Goal: Task Accomplishment & Management: Complete application form

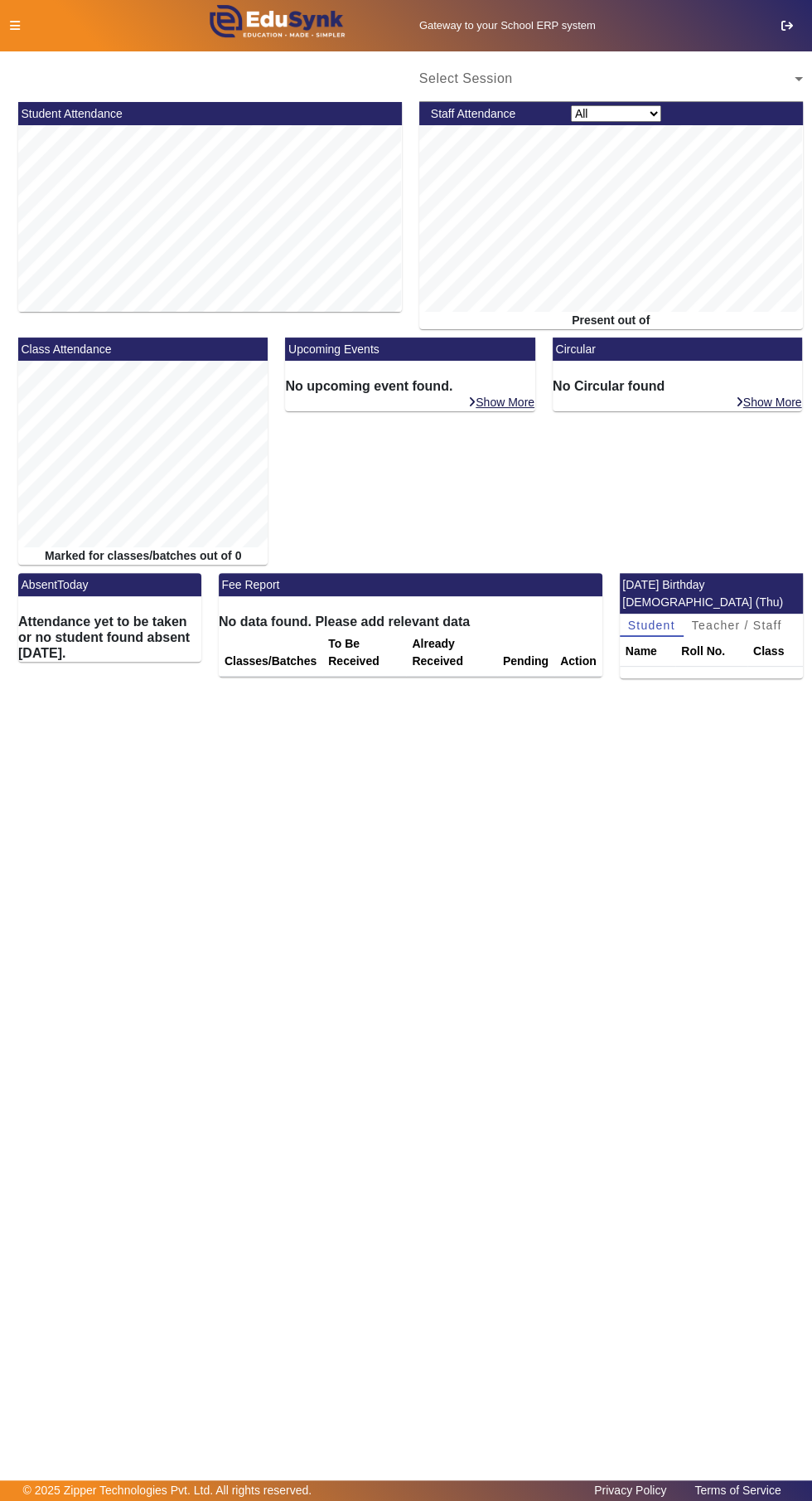
click at [15, 25] on icon at bounding box center [15, 26] width 10 height 12
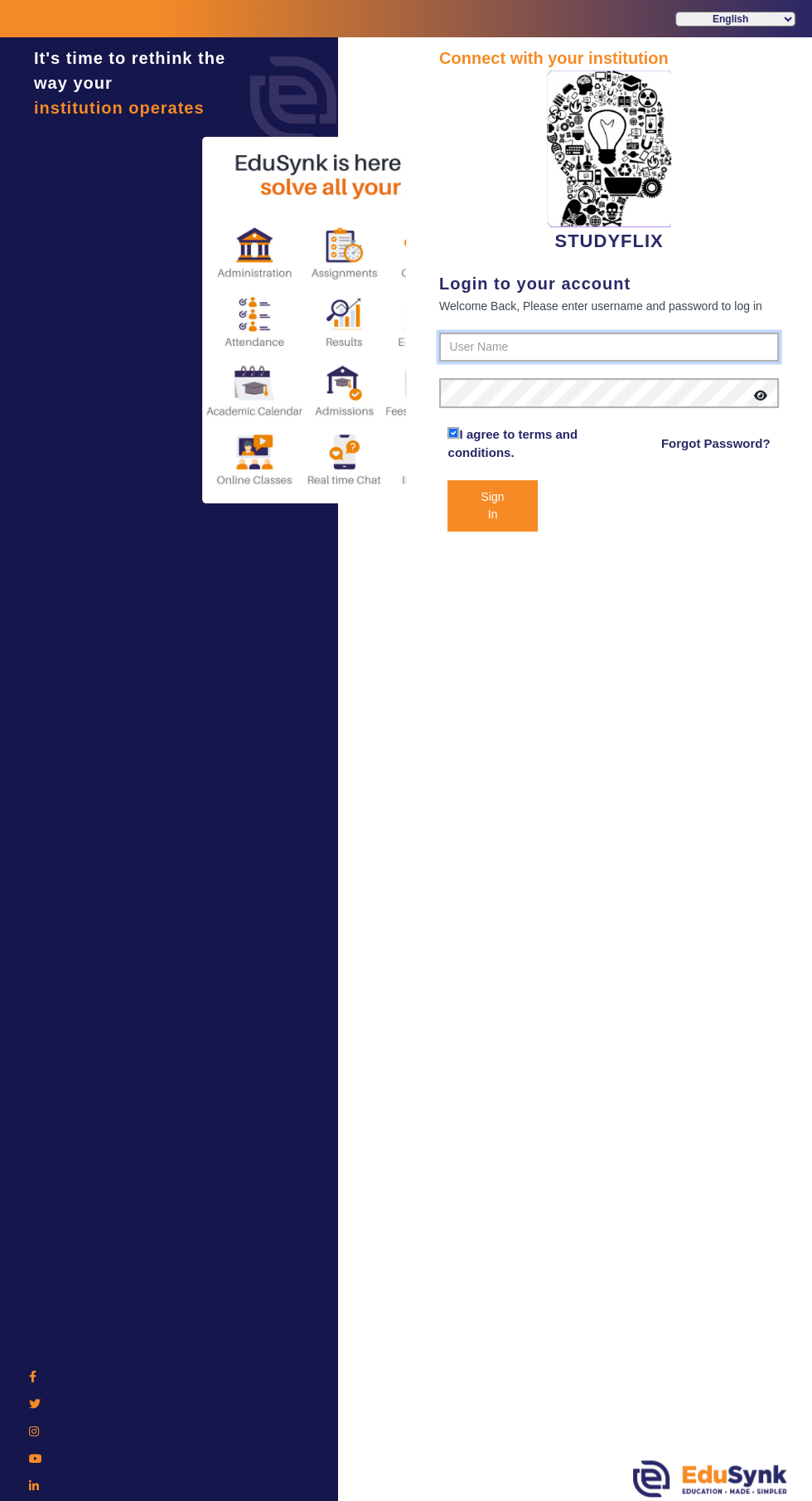
click at [480, 341] on input "text" at bounding box center [609, 347] width 340 height 30
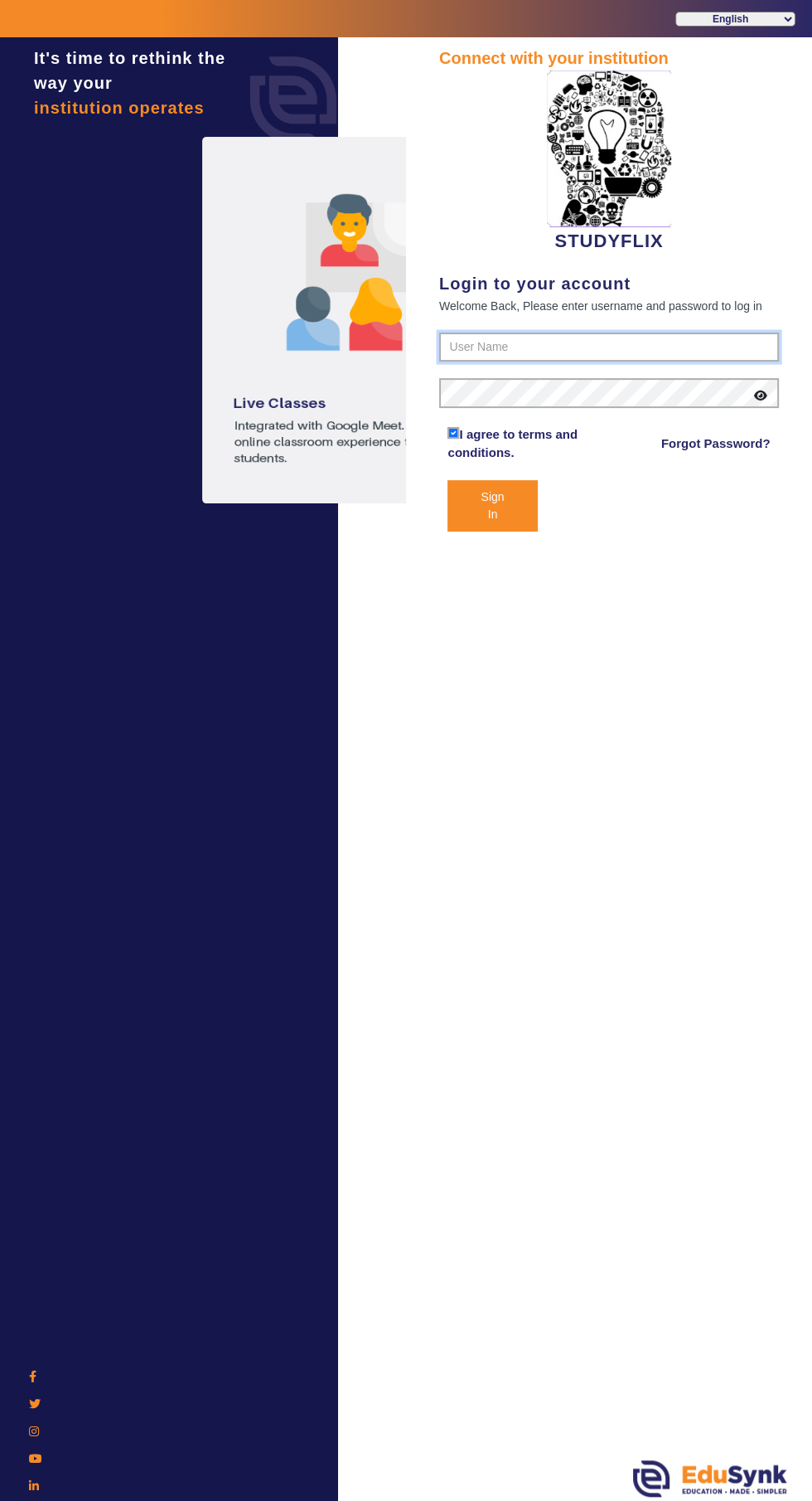
type input "6354922771"
click at [448, 480] on button "Sign In" at bounding box center [493, 505] width 90 height 51
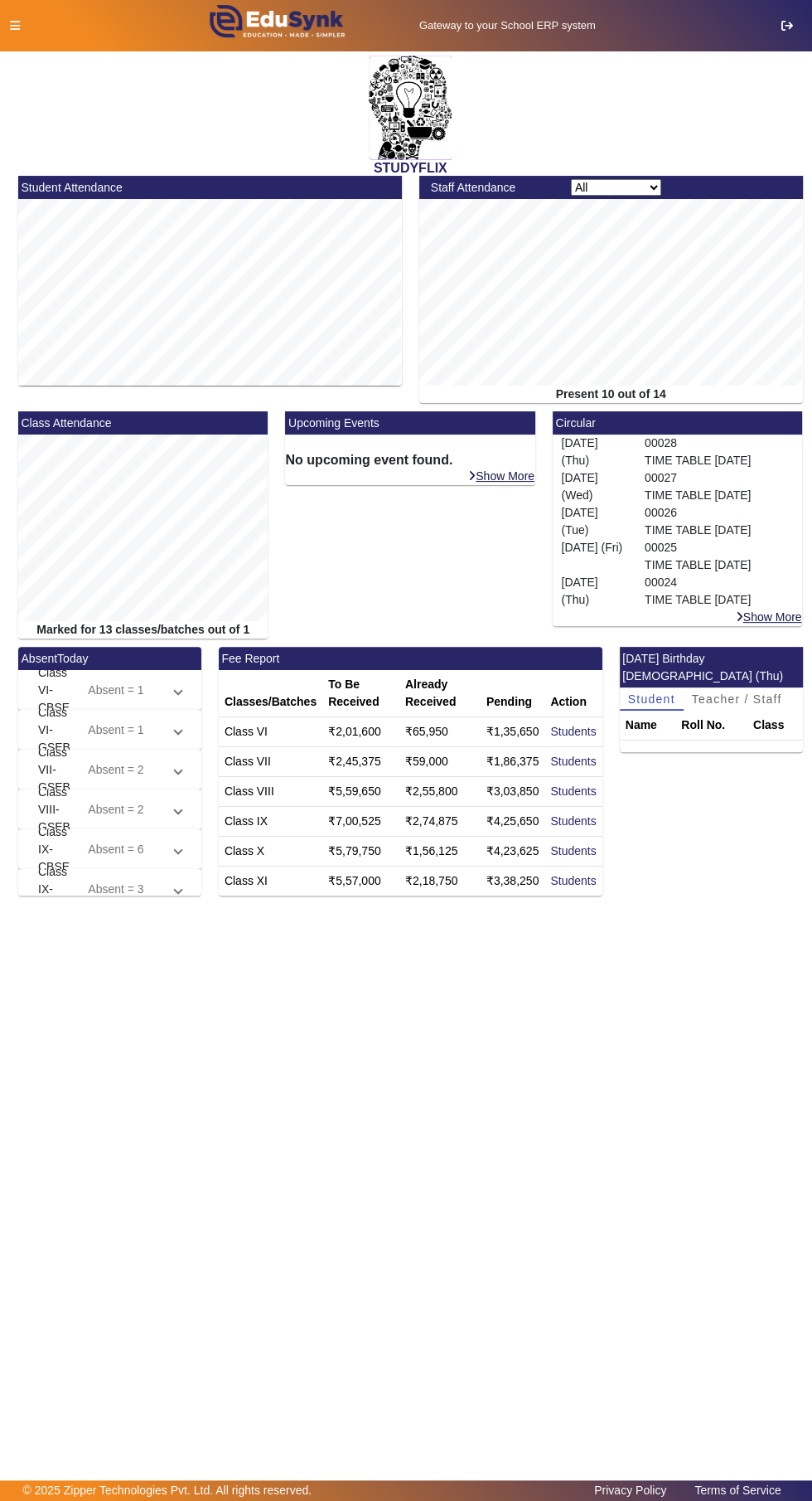
click at [15, 25] on icon at bounding box center [15, 26] width 10 height 12
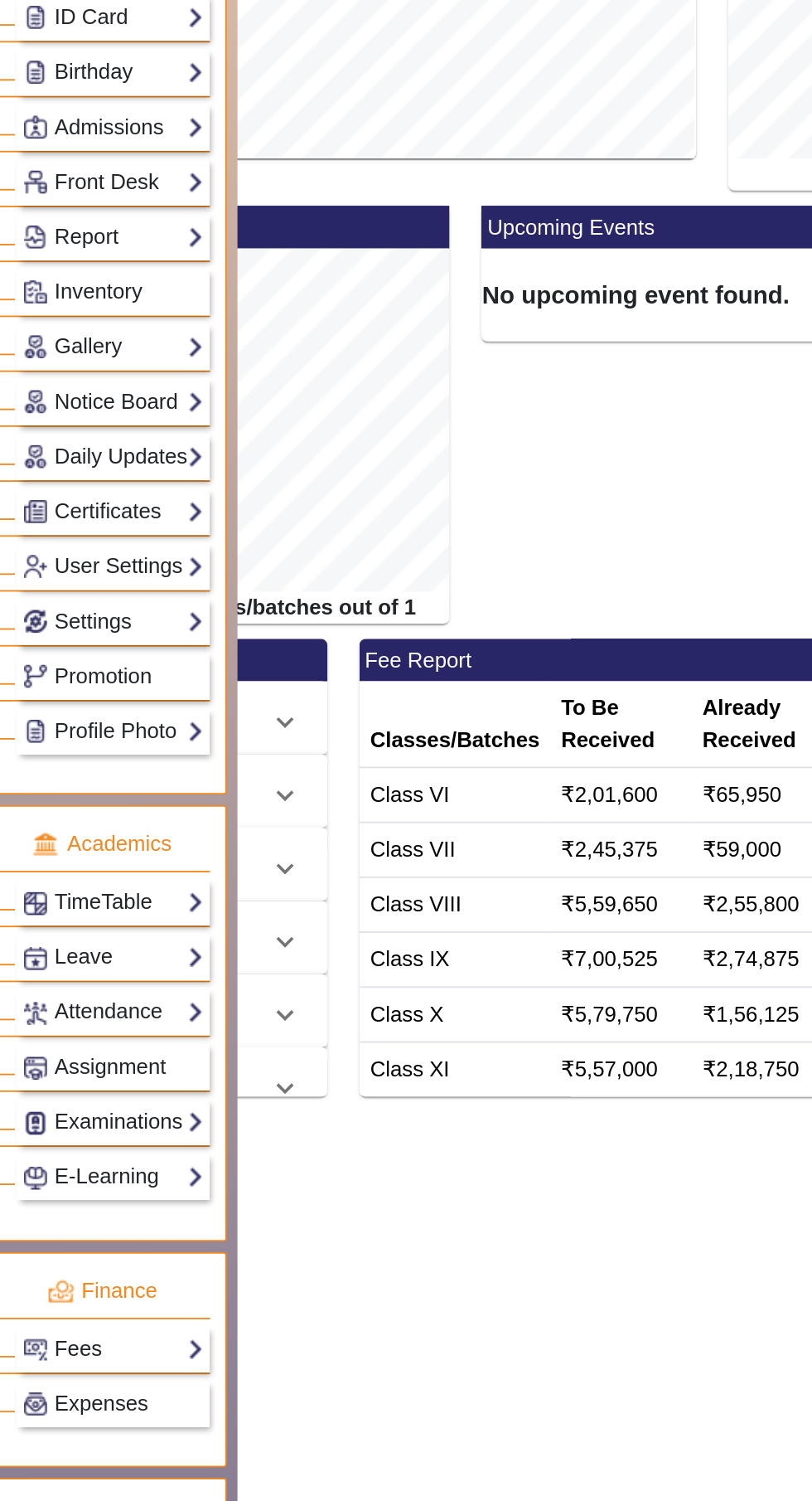
click at [68, 361] on link "Admissions" at bounding box center [85, 369] width 99 height 19
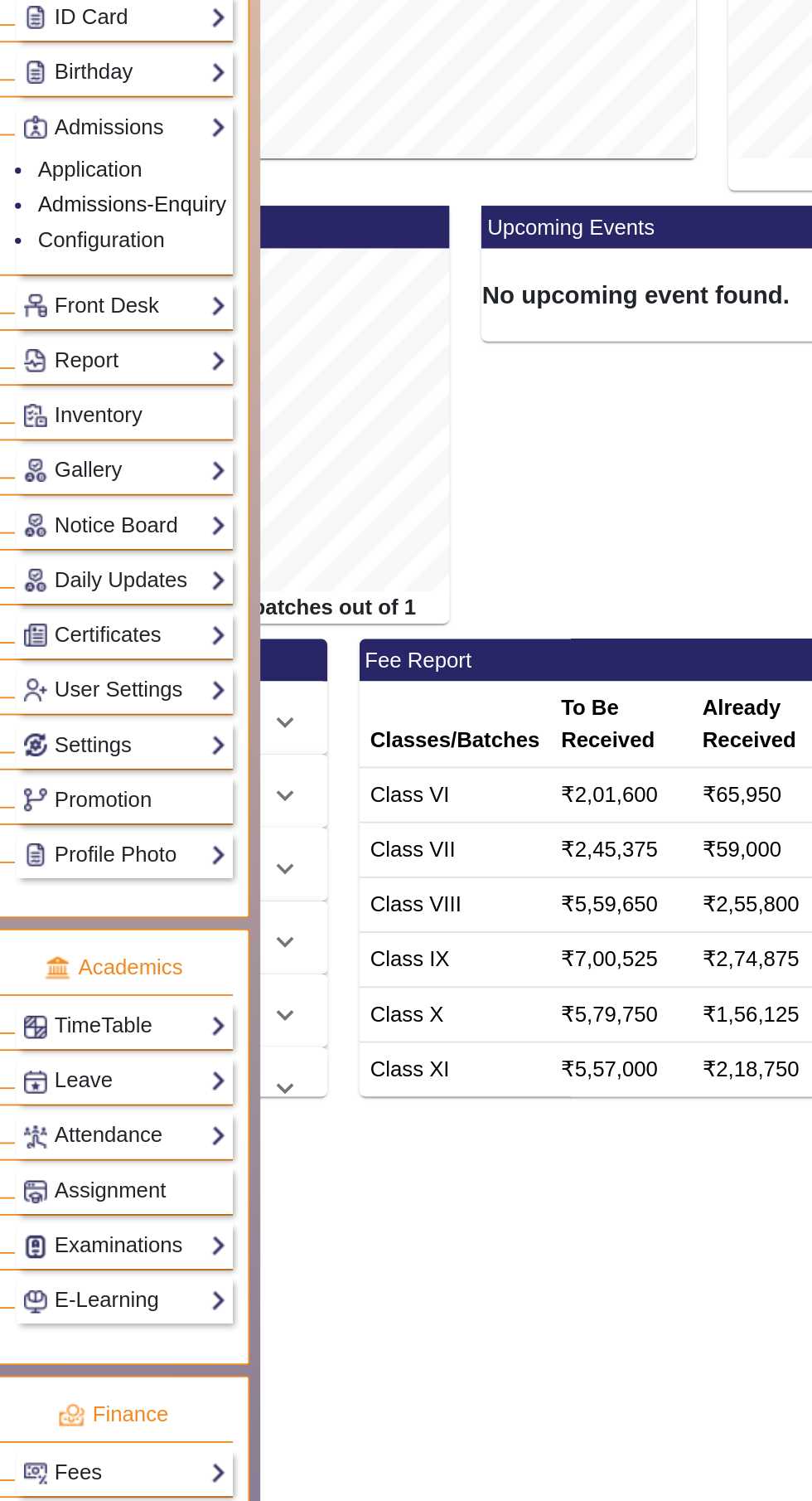
click at [60, 412] on link "Admissions-Enquiry" at bounding box center [95, 411] width 103 height 14
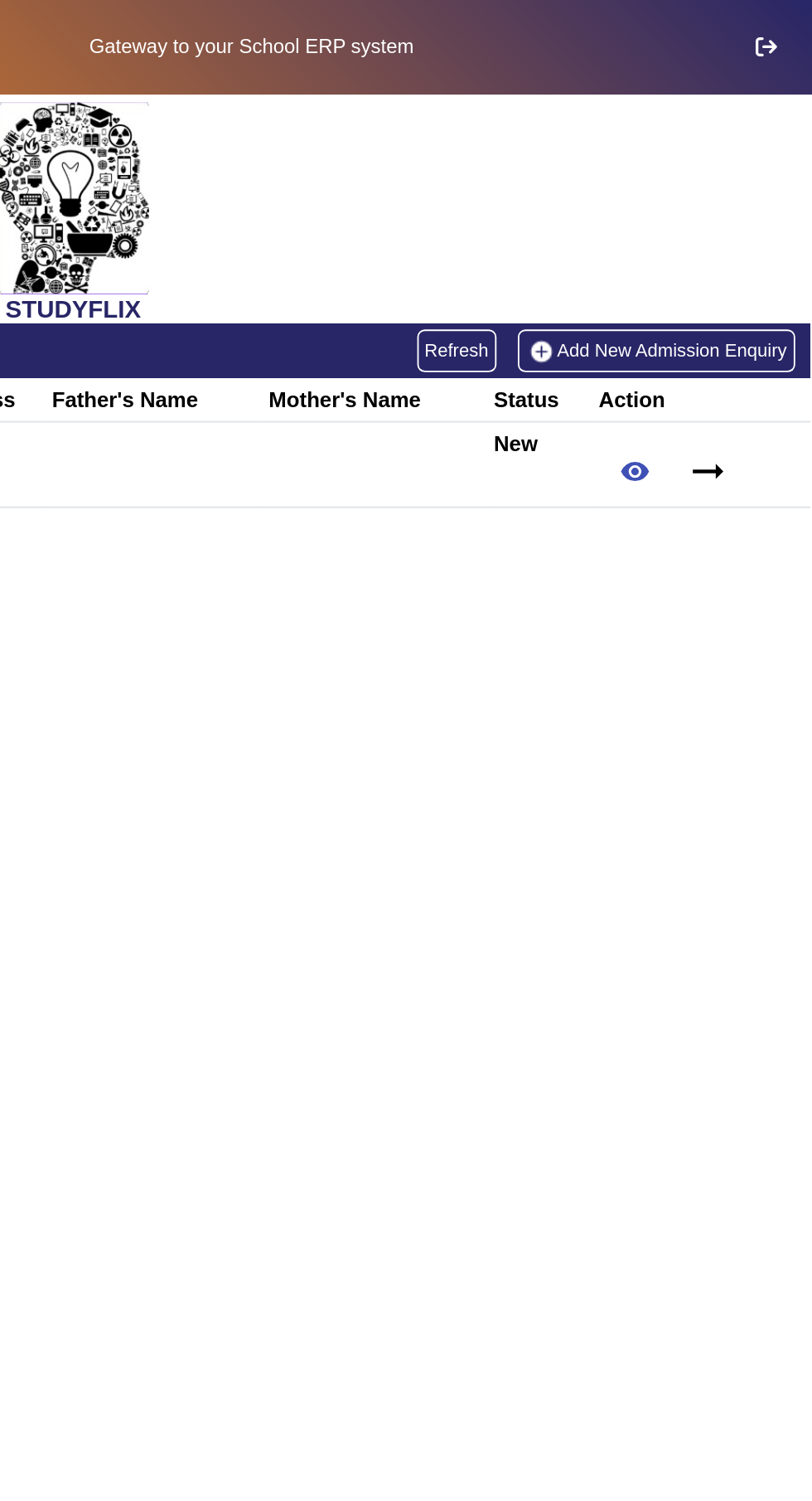
click at [719, 184] on link "Add New Admission Enquiry" at bounding box center [728, 191] width 151 height 23
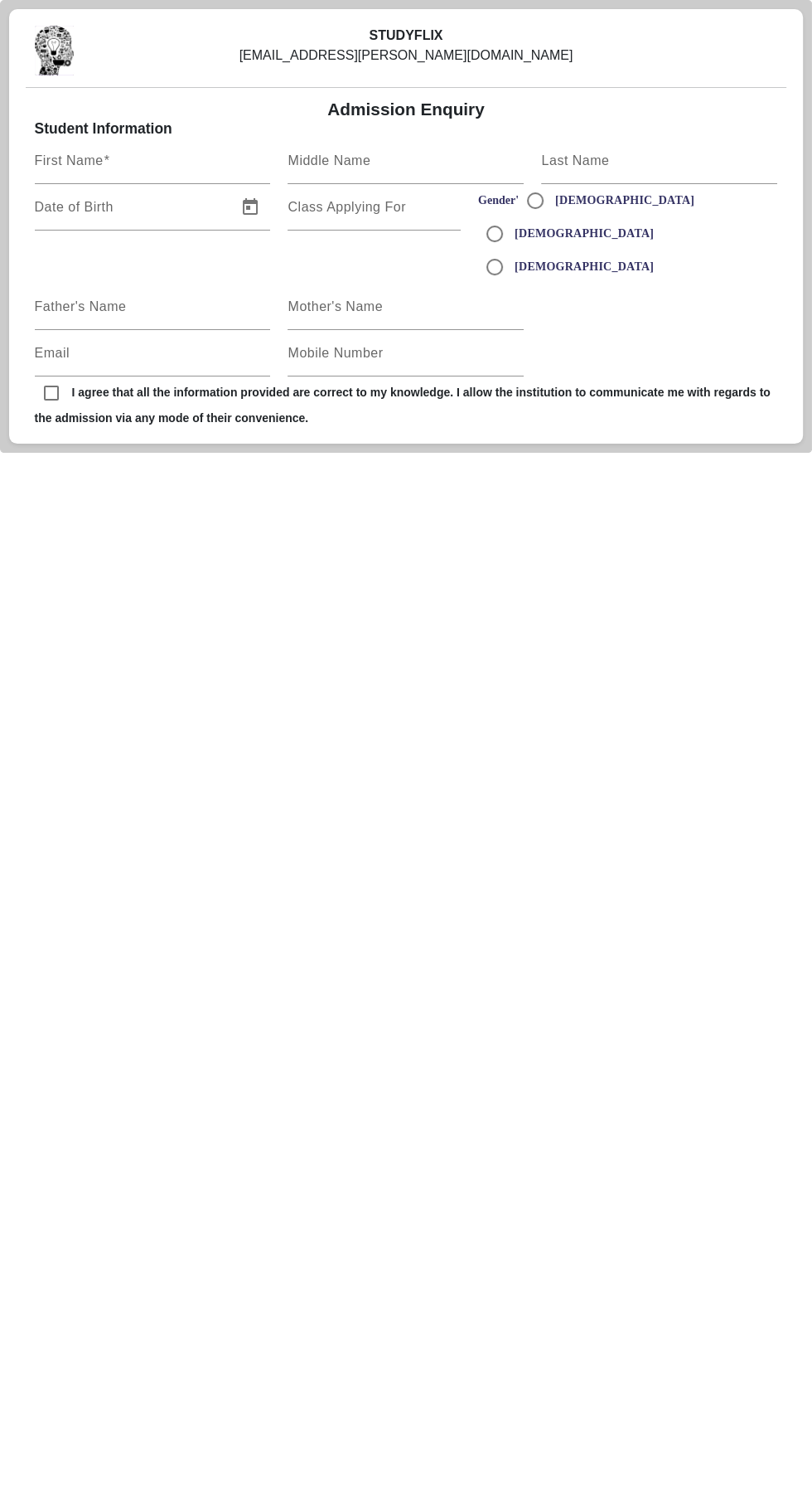
click at [621, 453] on html "STUDYFLIX [EMAIL_ADDRESS][PERSON_NAME][DOMAIN_NAME] Admission Enquiry Student I…" at bounding box center [406, 227] width 812 height 453
